Goal: Find specific page/section: Find specific page/section

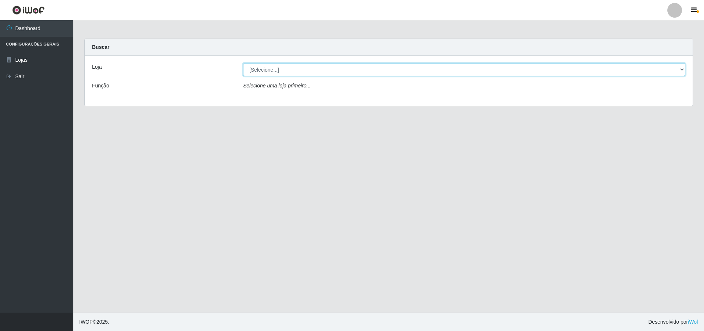
click at [674, 73] on select "[Selecione...] Atacado Vem - [STREET_ADDRESS]" at bounding box center [464, 69] width 442 height 13
select select "449"
click at [243, 63] on select "[Selecione...] Atacado Vem - [STREET_ADDRESS]" at bounding box center [464, 69] width 442 height 13
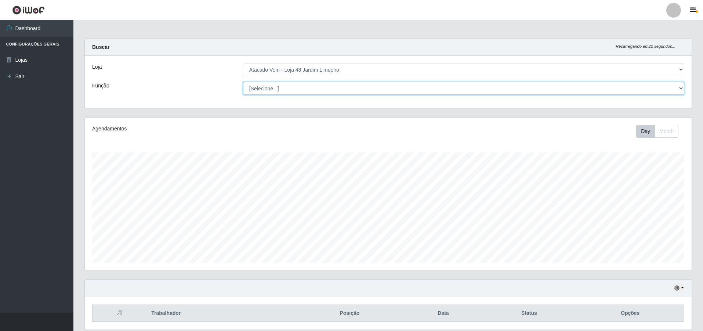
click at [650, 88] on select "[Selecione...] Repositor Repositor + Repositor ++" at bounding box center [463, 88] width 441 height 13
select select "24"
click at [243, 82] on select "[Selecione...] Repositor Repositor + Repositor ++" at bounding box center [463, 88] width 441 height 13
click at [542, 85] on select "[Selecione...] Repositor Repositor + Repositor ++" at bounding box center [463, 88] width 441 height 13
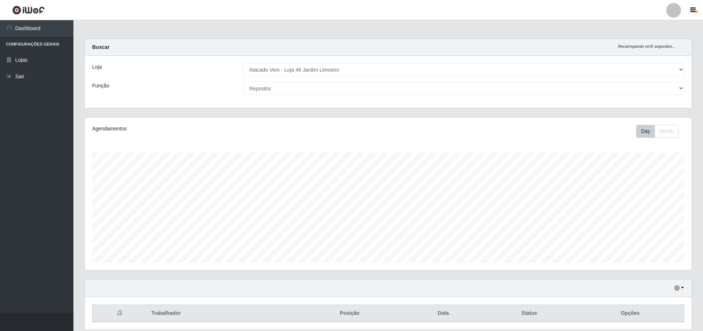
click at [539, 77] on div "Loja [Selecione...] Atacado Vem - Loja 48 Jardim Limoeiro Função [Selecione...]…" at bounding box center [388, 82] width 606 height 52
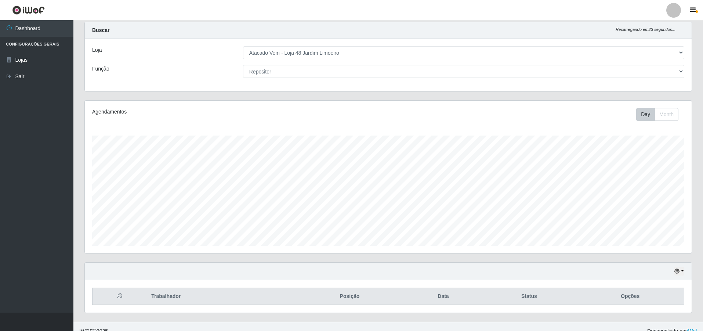
scroll to position [26, 0]
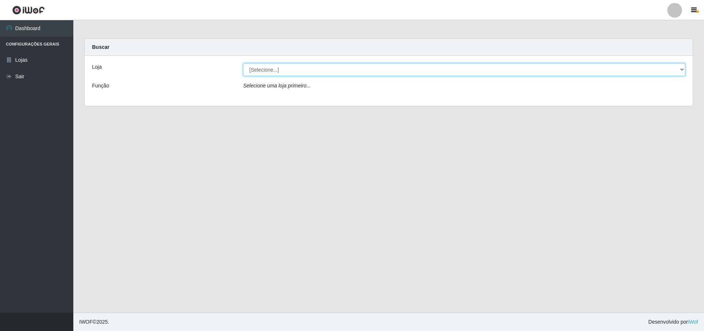
click at [526, 72] on select "[Selecione...] Atacado Vem - [STREET_ADDRESS]" at bounding box center [464, 69] width 442 height 13
select select "449"
click at [243, 63] on select "[Selecione...] Atacado Vem - [STREET_ADDRESS]" at bounding box center [464, 69] width 442 height 13
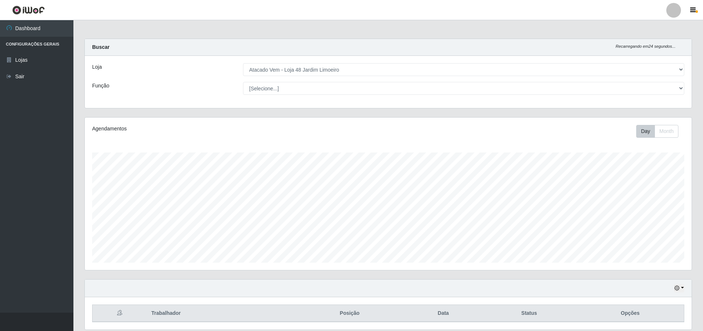
scroll to position [26, 0]
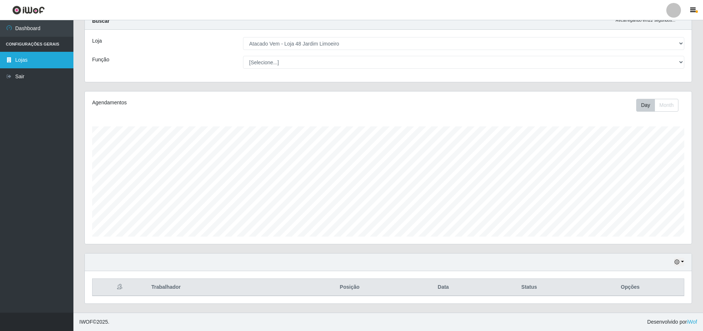
click at [39, 64] on link "Lojas" at bounding box center [36, 60] width 73 height 17
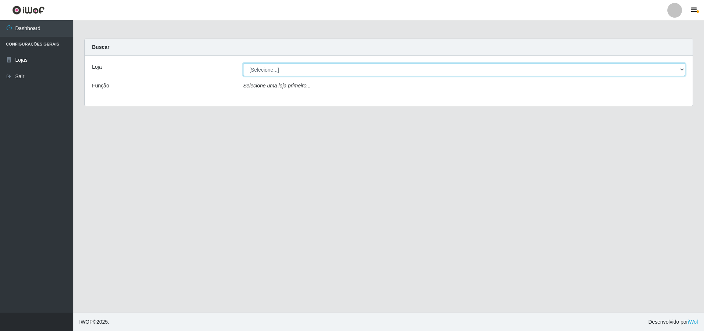
click at [664, 72] on select "[Selecione...] Atacado Vem - [STREET_ADDRESS]" at bounding box center [464, 69] width 442 height 13
select select "449"
click at [243, 63] on select "[Selecione...] Atacado Vem - [STREET_ADDRESS]" at bounding box center [464, 69] width 442 height 13
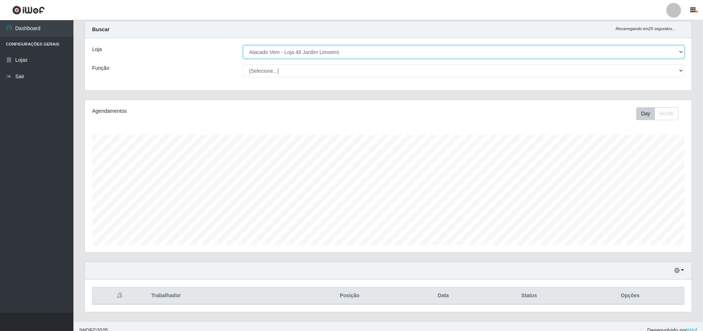
scroll to position [26, 0]
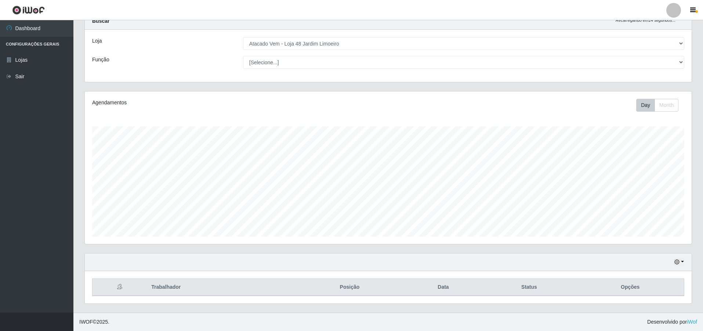
drag, startPoint x: 517, startPoint y: 260, endPoint x: 518, endPoint y: 273, distance: 13.3
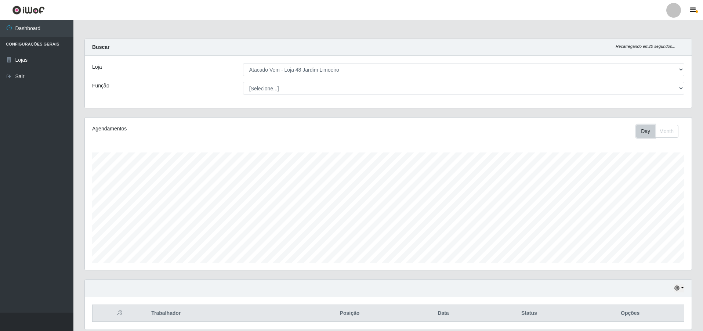
click at [648, 134] on button "Day" at bounding box center [645, 131] width 19 height 13
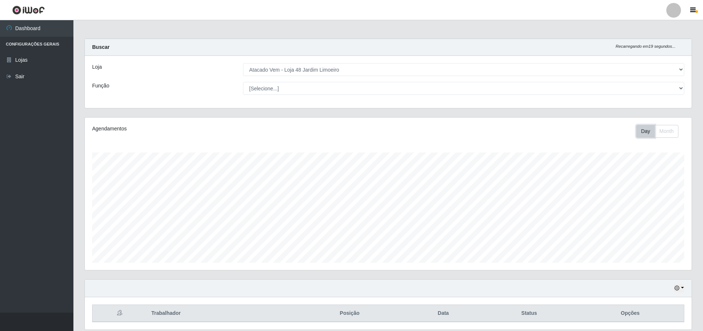
click at [648, 134] on button "Day" at bounding box center [645, 131] width 19 height 13
click at [669, 136] on button "Month" at bounding box center [666, 131] width 24 height 13
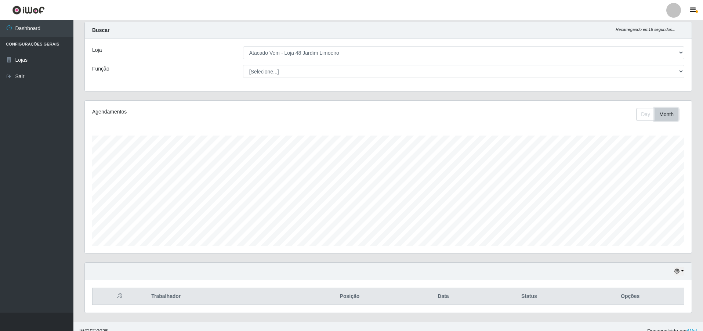
scroll to position [26, 0]
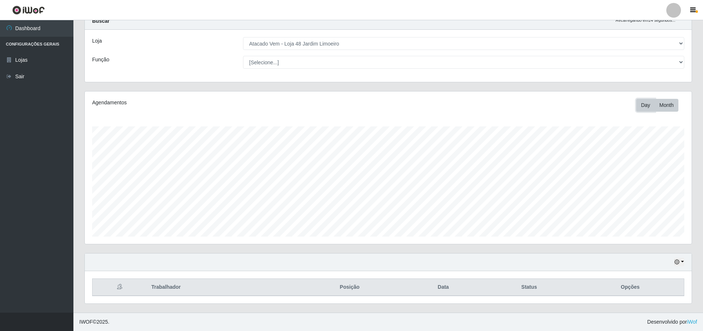
click at [645, 110] on button "Day" at bounding box center [645, 105] width 19 height 13
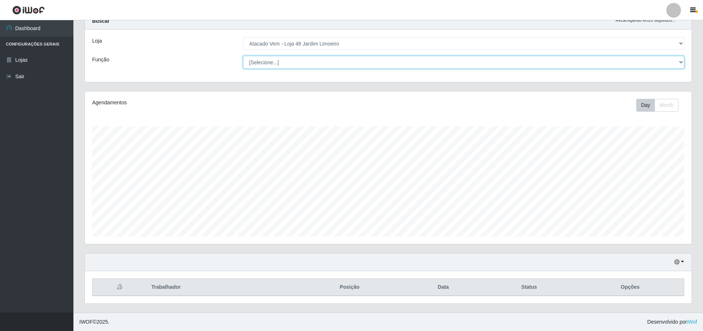
click at [515, 65] on select "[Selecione...] Repositor Repositor + Repositor ++" at bounding box center [463, 62] width 441 height 13
click at [513, 69] on div "Loja [Selecione...] Atacado Vem - Loja 48 Jardim Limoeiro Função [Selecione...]…" at bounding box center [388, 56] width 606 height 52
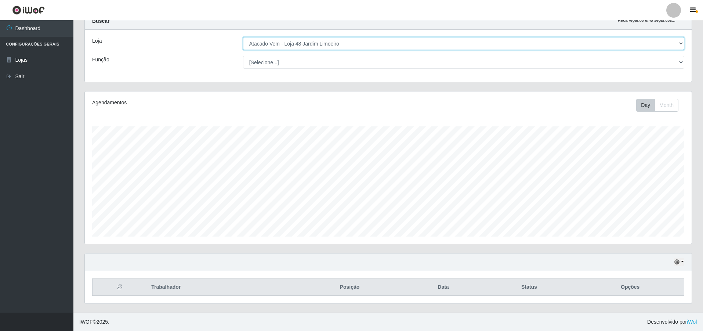
click at [543, 44] on select "[Selecione...] Atacado Vem - [STREET_ADDRESS]" at bounding box center [463, 43] width 441 height 13
click at [680, 262] on button "button" at bounding box center [679, 262] width 10 height 8
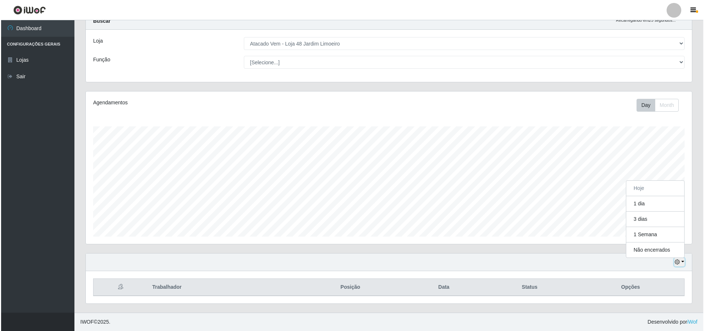
scroll to position [152, 606]
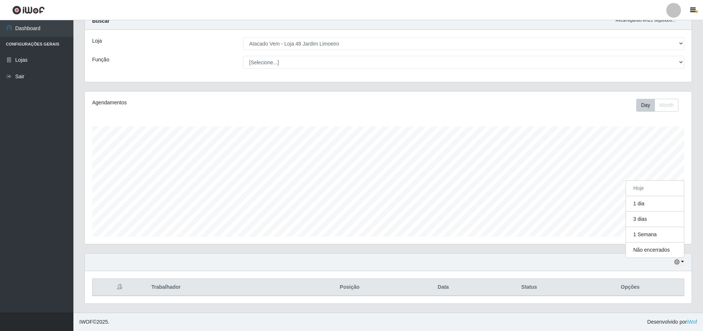
click at [586, 256] on div "Hoje 1 dia 3 dias 1 Semana Não encerrados" at bounding box center [388, 262] width 606 height 18
